Goal: Transaction & Acquisition: Purchase product/service

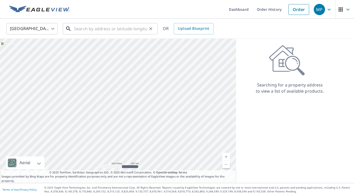
click at [142, 28] on input "text" at bounding box center [110, 29] width 73 height 14
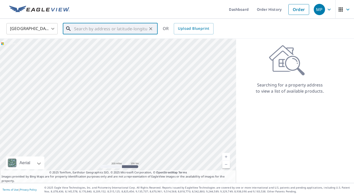
paste input "[STREET_ADDRESS][PERSON_NAME]"
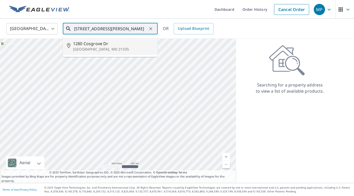
click at [91, 50] on p "[GEOGRAPHIC_DATA], MD 21035" at bounding box center [113, 49] width 80 height 5
type input "[STREET_ADDRESS][PERSON_NAME]"
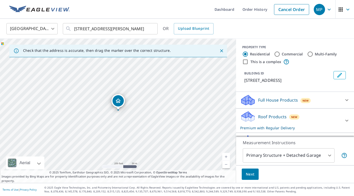
click at [248, 174] on span "Next" at bounding box center [250, 174] width 9 height 6
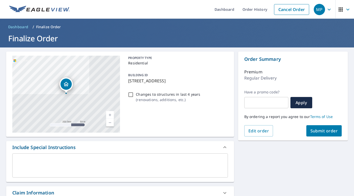
click at [314, 129] on span "Submit order" at bounding box center [323, 131] width 27 height 6
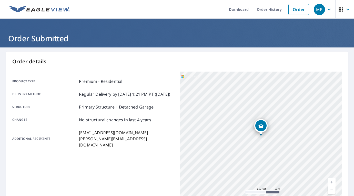
click at [331, 180] on link "Current Level 17, Zoom In" at bounding box center [331, 182] width 8 height 8
click at [331, 180] on link "Current Level 18, Zoom In" at bounding box center [331, 182] width 8 height 8
click at [331, 180] on link "Current Level 19, Zoom In" at bounding box center [331, 182] width 8 height 8
click at [331, 191] on link "Current Level 20, Zoom Out" at bounding box center [331, 190] width 8 height 8
drag, startPoint x: 287, startPoint y: 150, endPoint x: 274, endPoint y: 155, distance: 13.5
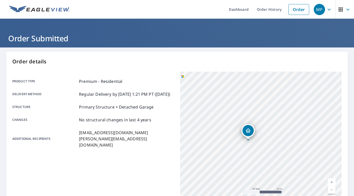
click at [274, 154] on div "[STREET_ADDRESS][PERSON_NAME]" at bounding box center [261, 135] width 162 height 128
